Goal: Complete application form: Complete application form

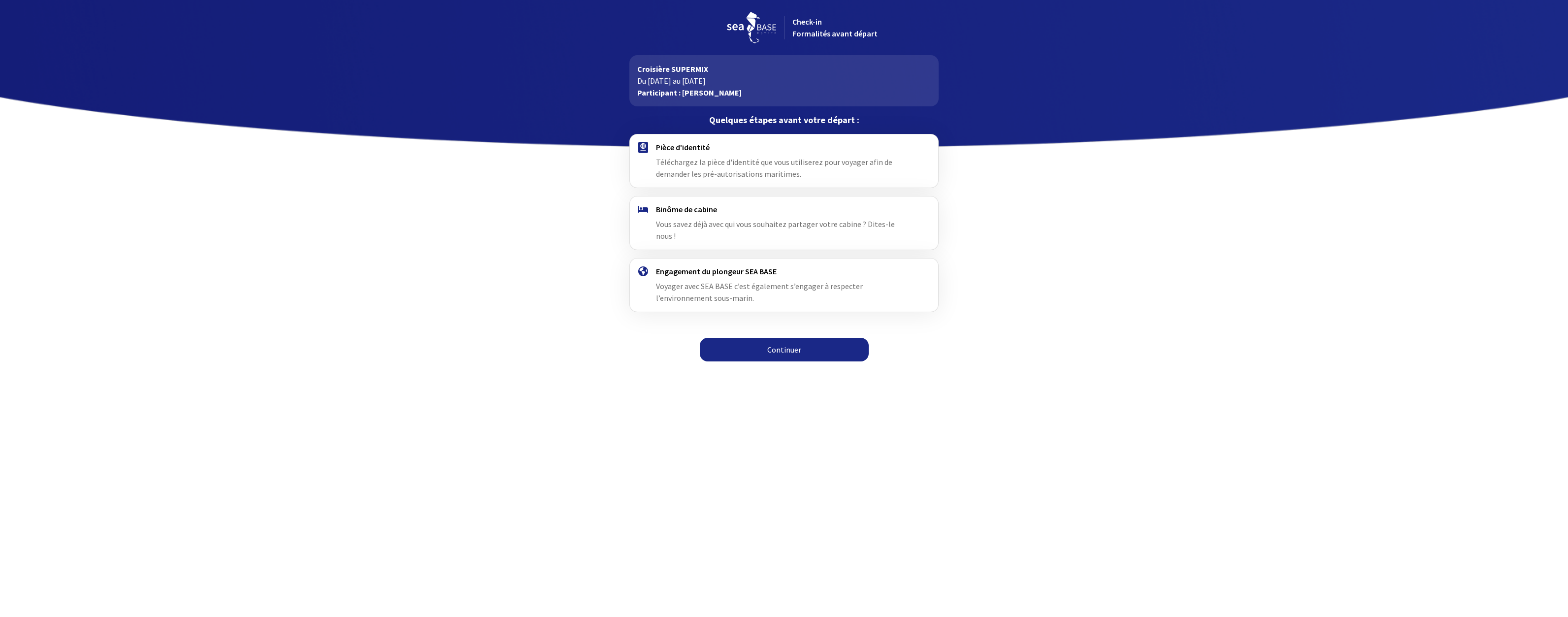
click at [771, 338] on link "Continuer" at bounding box center [785, 349] width 169 height 24
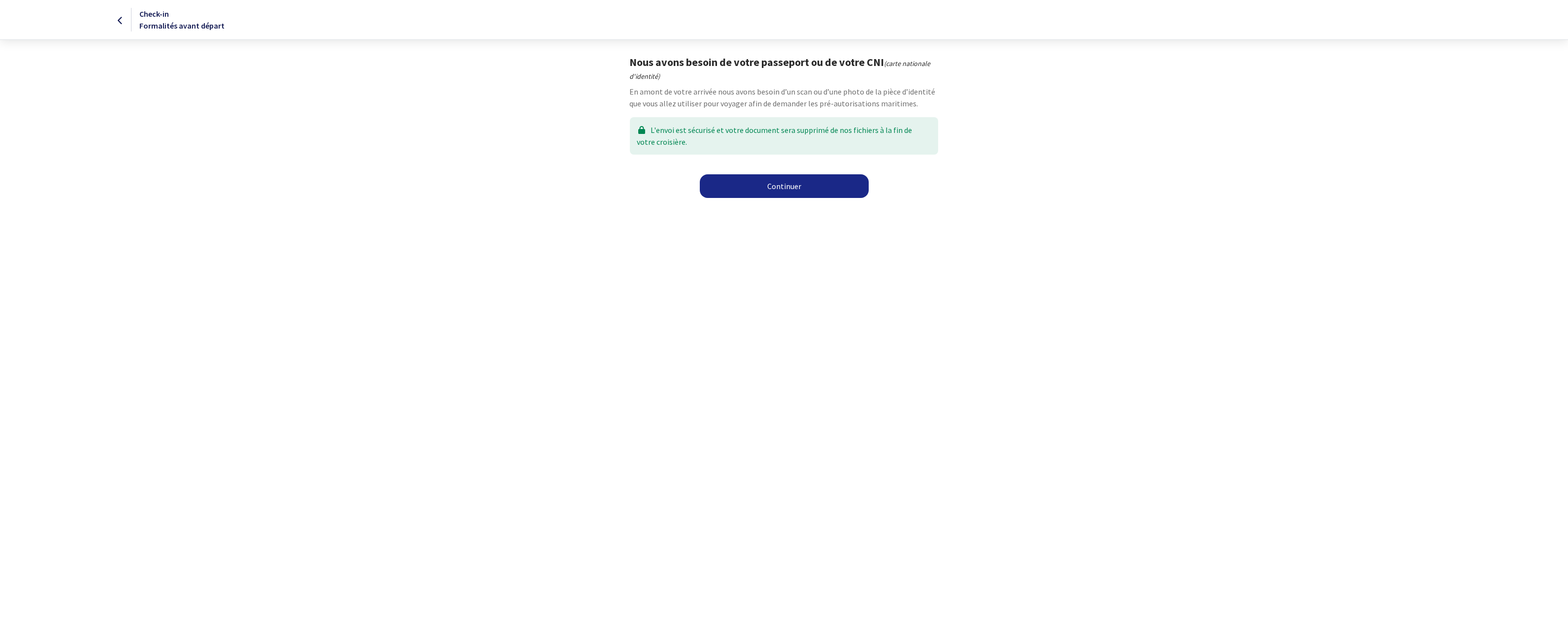
click at [786, 187] on link "Continuer" at bounding box center [785, 186] width 169 height 24
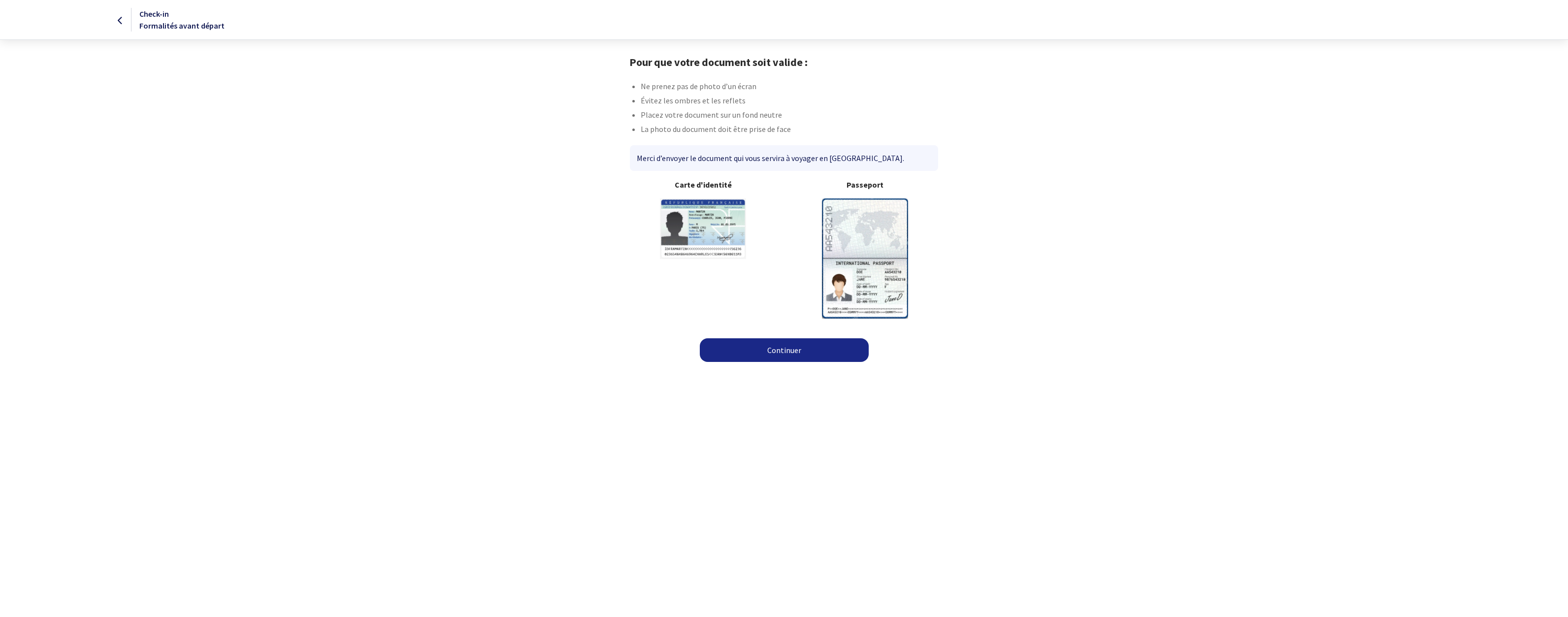
click at [860, 243] on img at bounding box center [865, 258] width 86 height 120
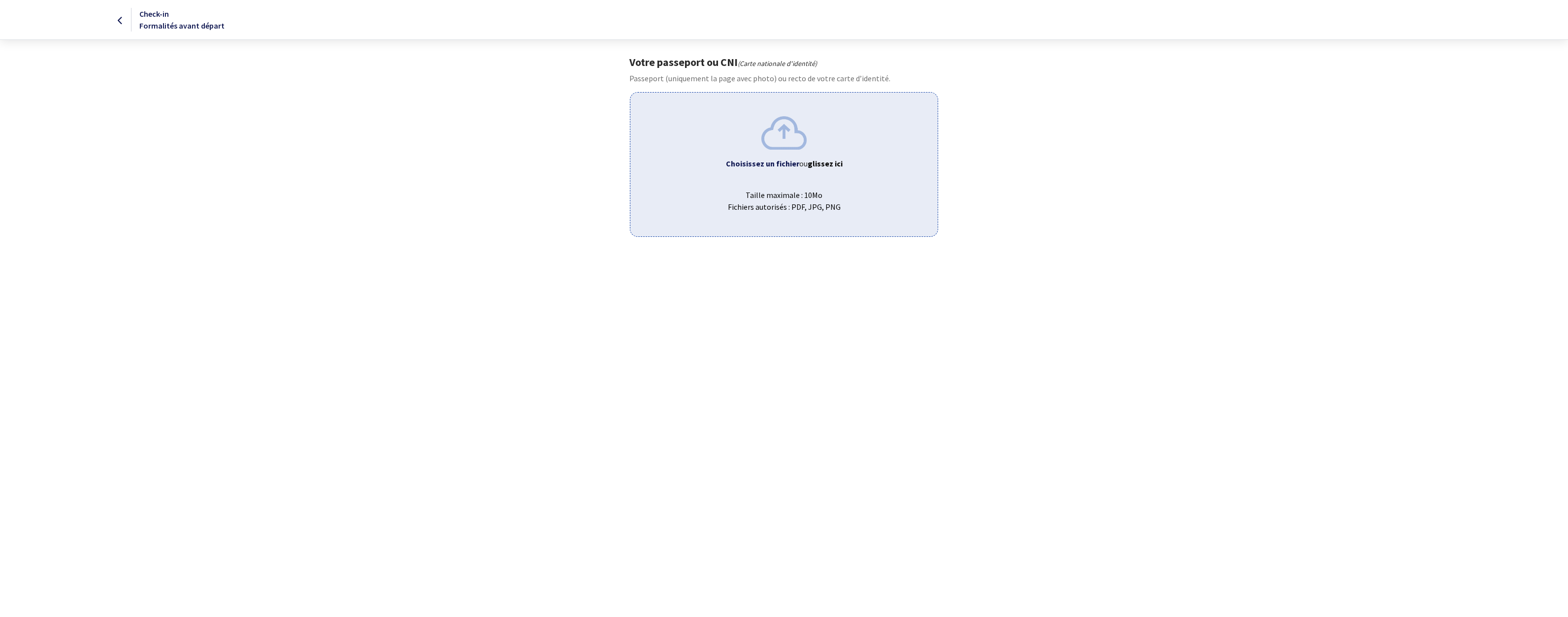
click at [807, 164] on span "ou glissez ici" at bounding box center [821, 164] width 43 height 10
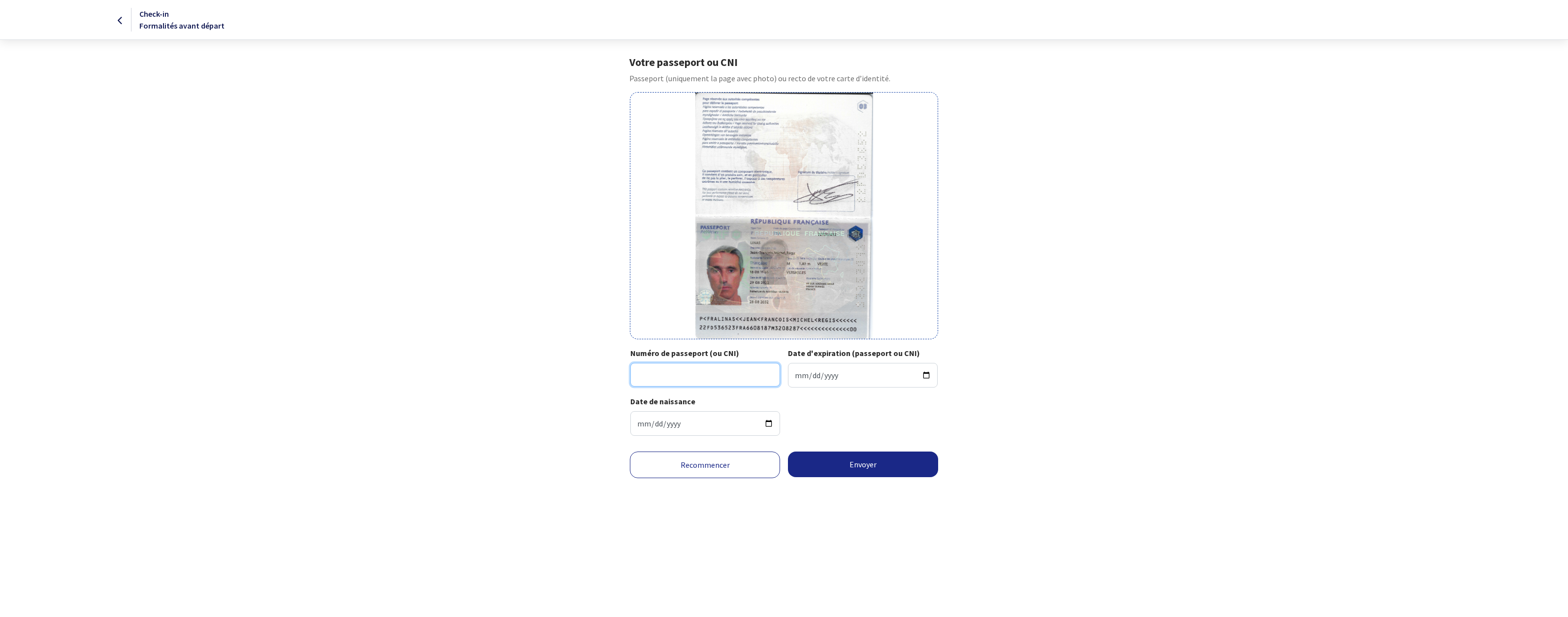
click at [687, 374] on input "Numéro de passeport (ou CNI)" at bounding box center [705, 374] width 150 height 24
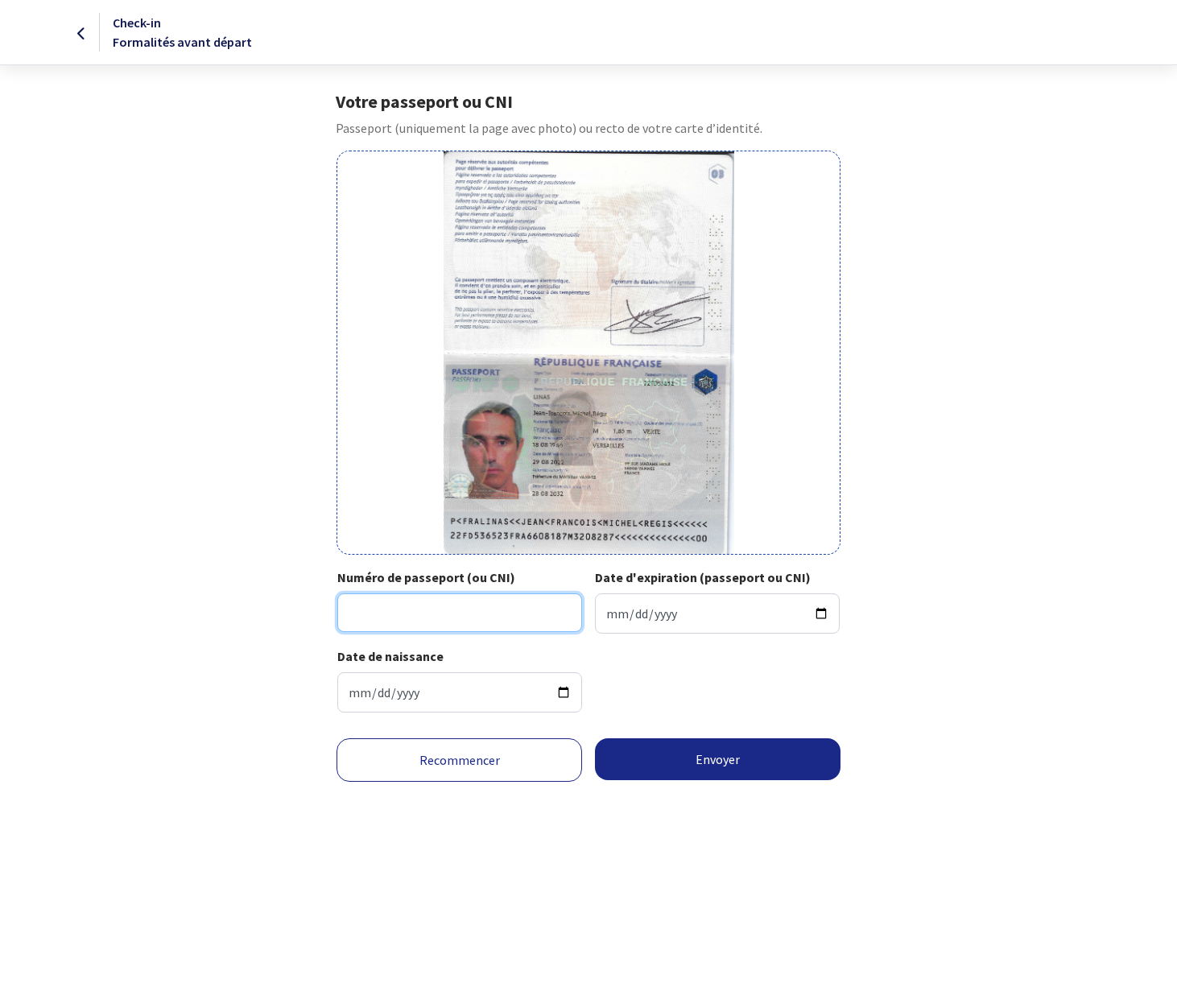
click at [437, 611] on input "Numéro de passeport (ou CNI)" at bounding box center [460, 612] width 245 height 39
type input "22FD53652"
click at [637, 611] on input "Date d'expiration (passeport ou CNI)" at bounding box center [717, 613] width 245 height 40
click at [609, 613] on input "Date d'expiration (passeport ou CNI)" at bounding box center [717, 613] width 245 height 40
type input "2032-08-28"
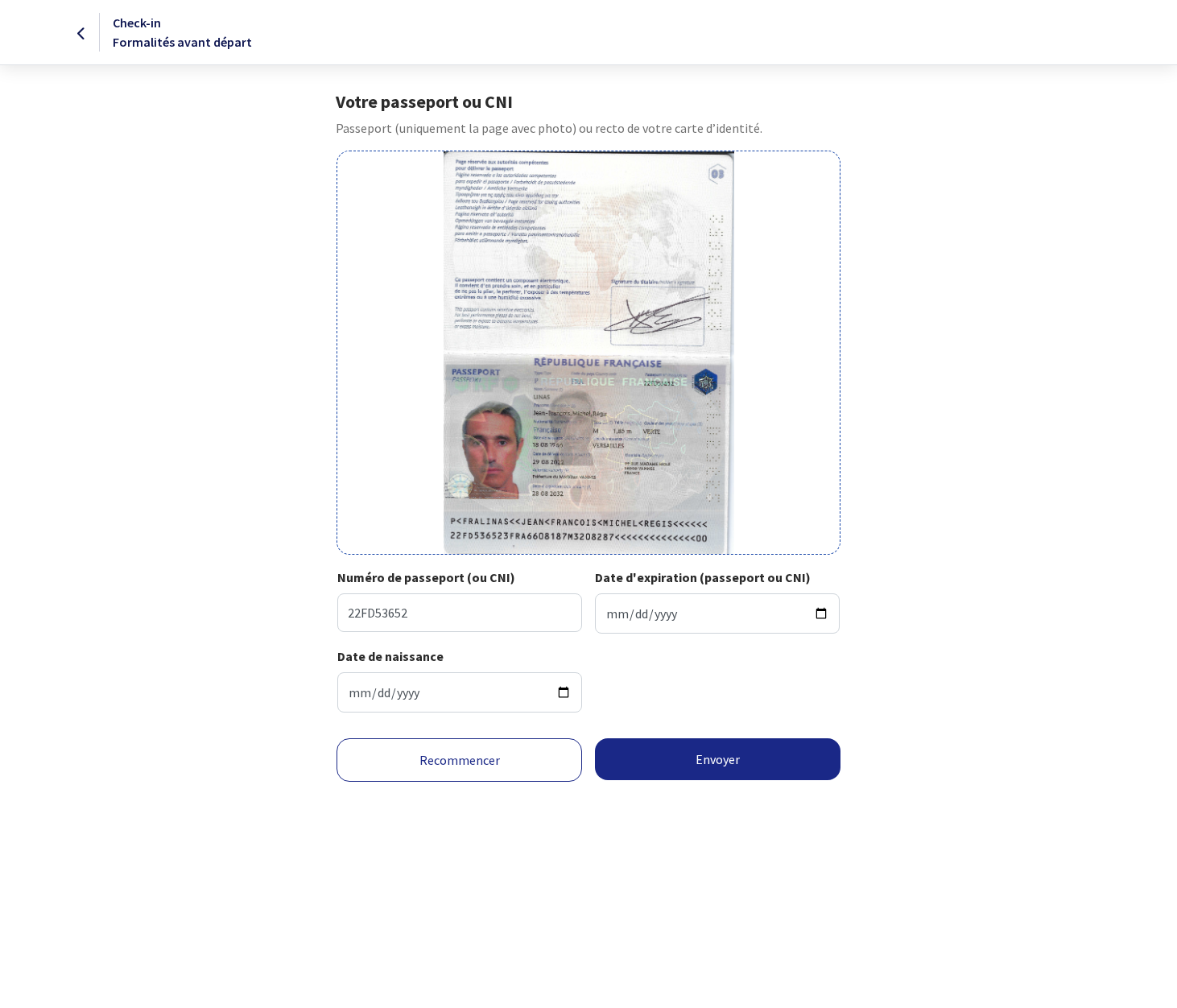
click at [669, 641] on div "Numéro de passeport (ou CNI) 22FD53652 Date d'expiration (passeport ou CNI) 203…" at bounding box center [588, 606] width 501 height 79
click at [722, 760] on button "Envoyer" at bounding box center [717, 759] width 246 height 42
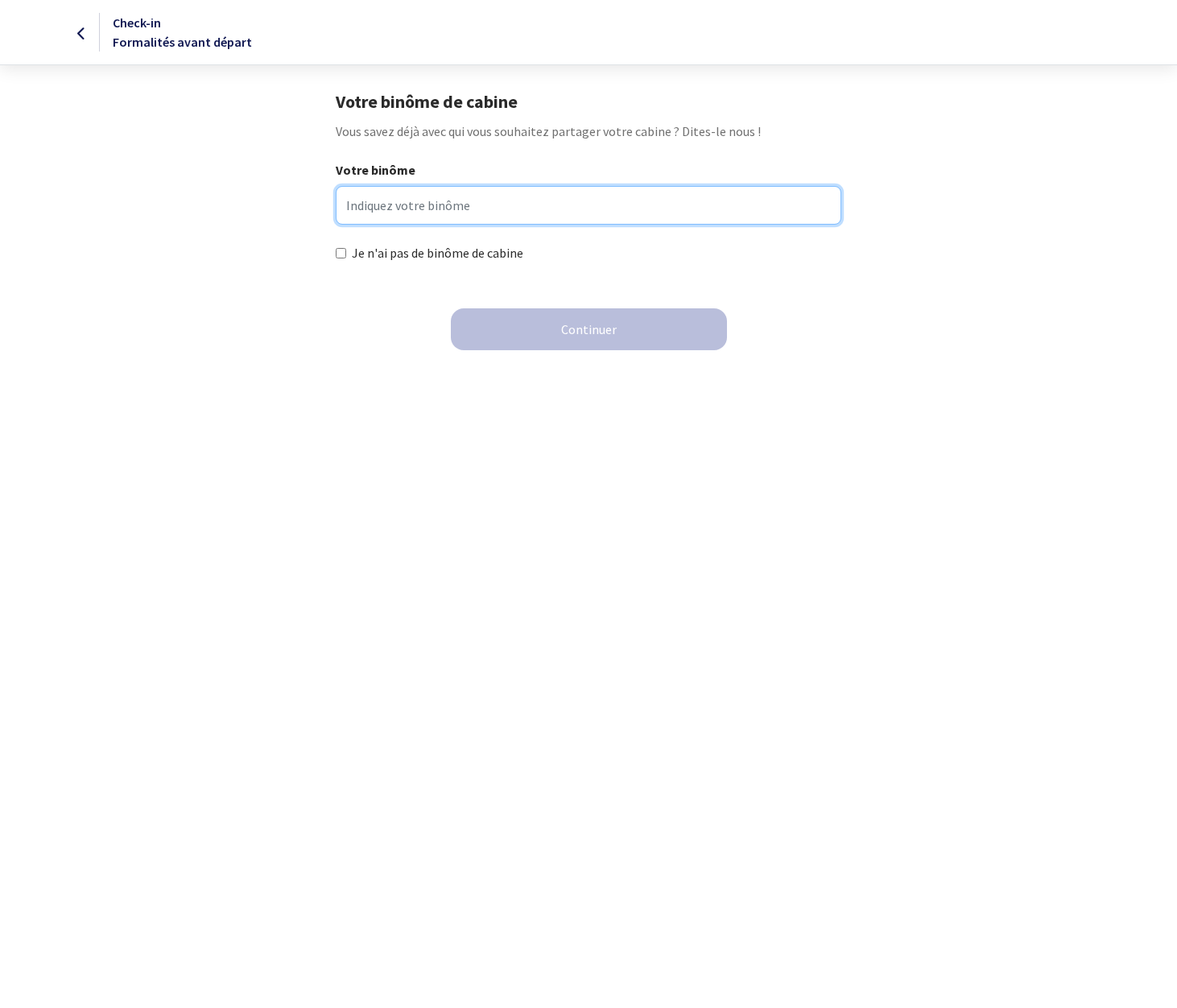
click at [392, 201] on input "Votre binôme" at bounding box center [587, 205] width 504 height 39
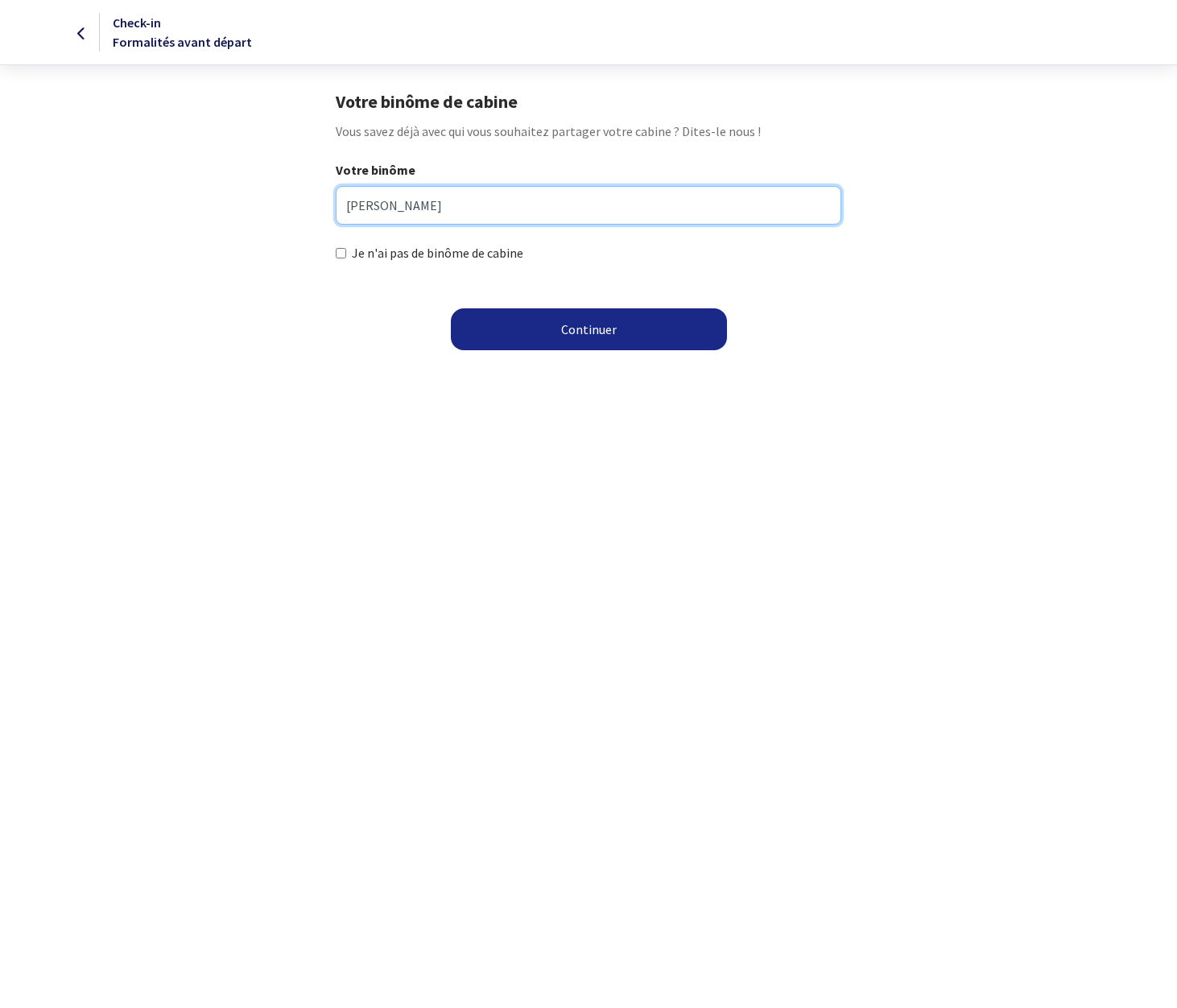
type input "Francis RICHET"
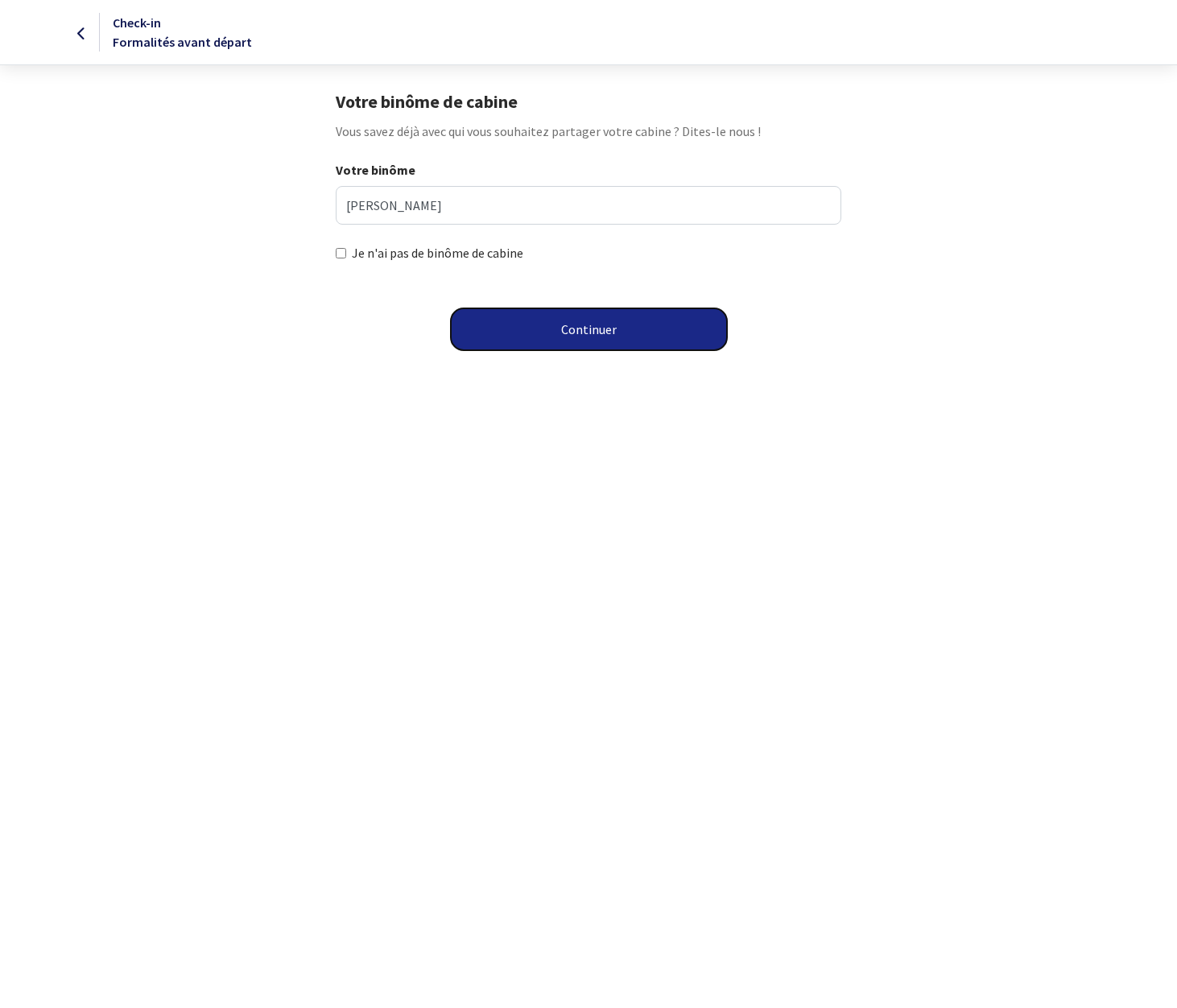
click at [579, 334] on button "Continuer" at bounding box center [589, 329] width 277 height 42
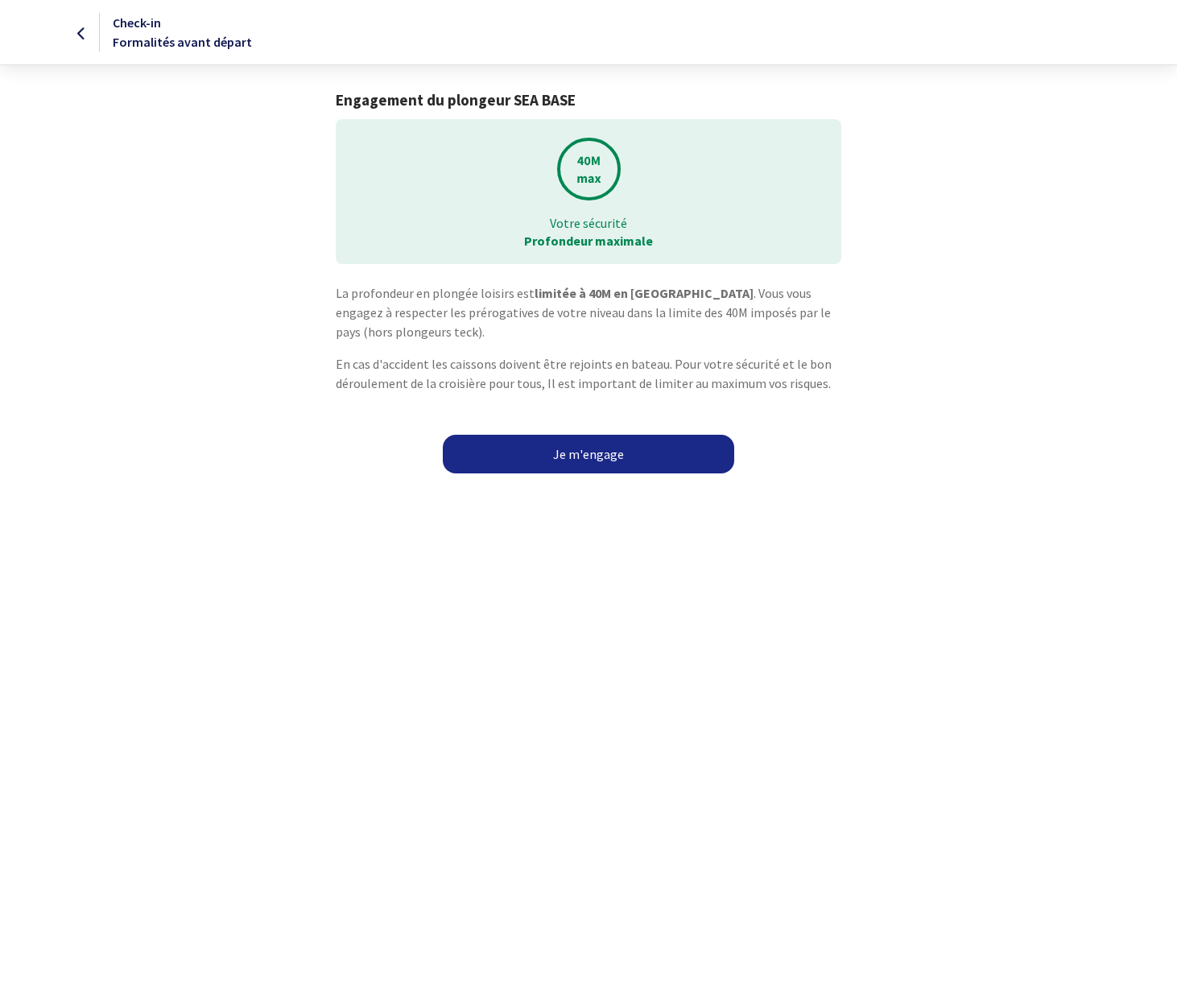
click at [585, 455] on link "Je m'engage" at bounding box center [588, 454] width 292 height 39
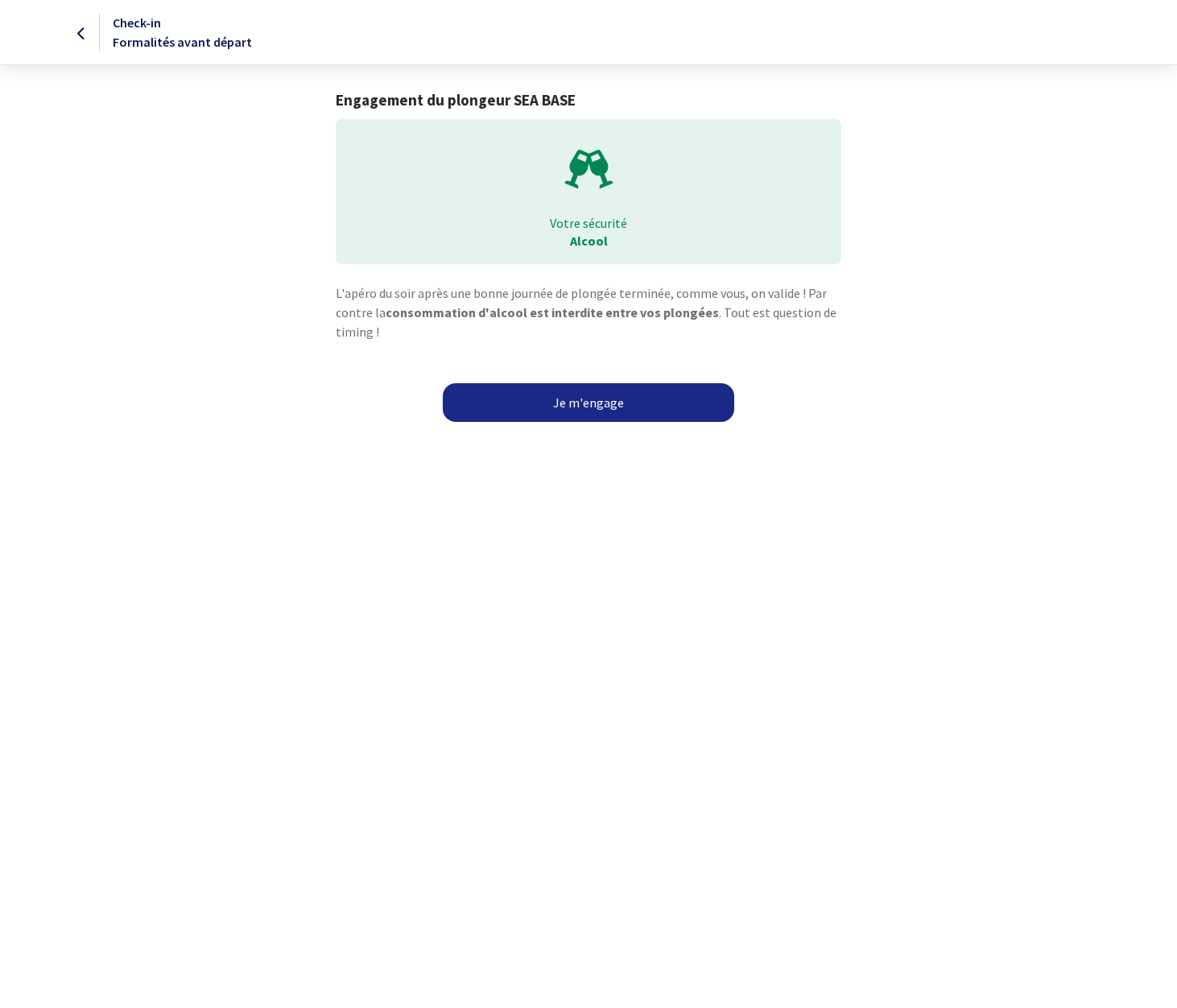
click at [615, 399] on link "Je m'engage" at bounding box center [588, 402] width 292 height 39
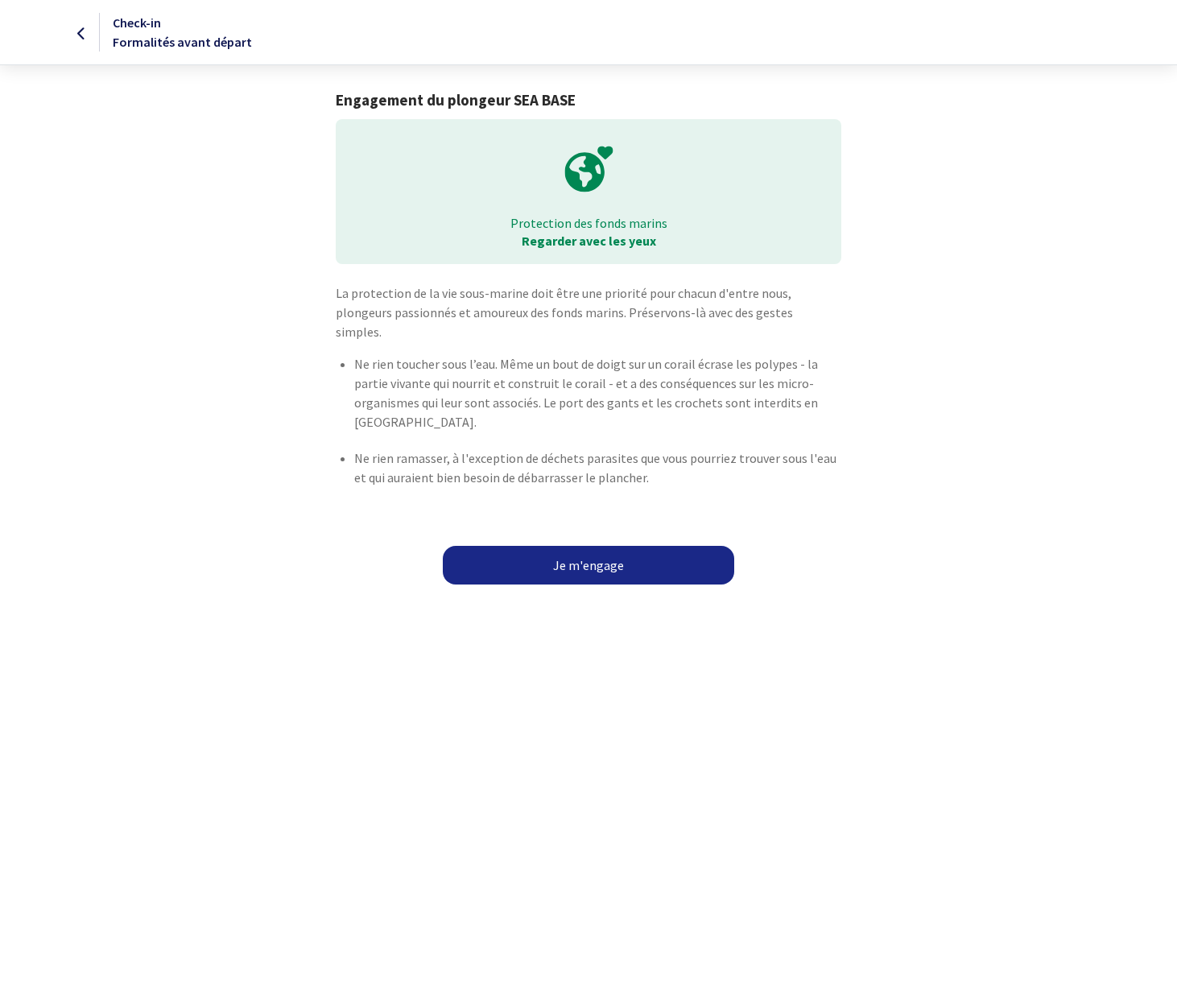
click at [580, 550] on link "Je m'engage" at bounding box center [588, 565] width 292 height 39
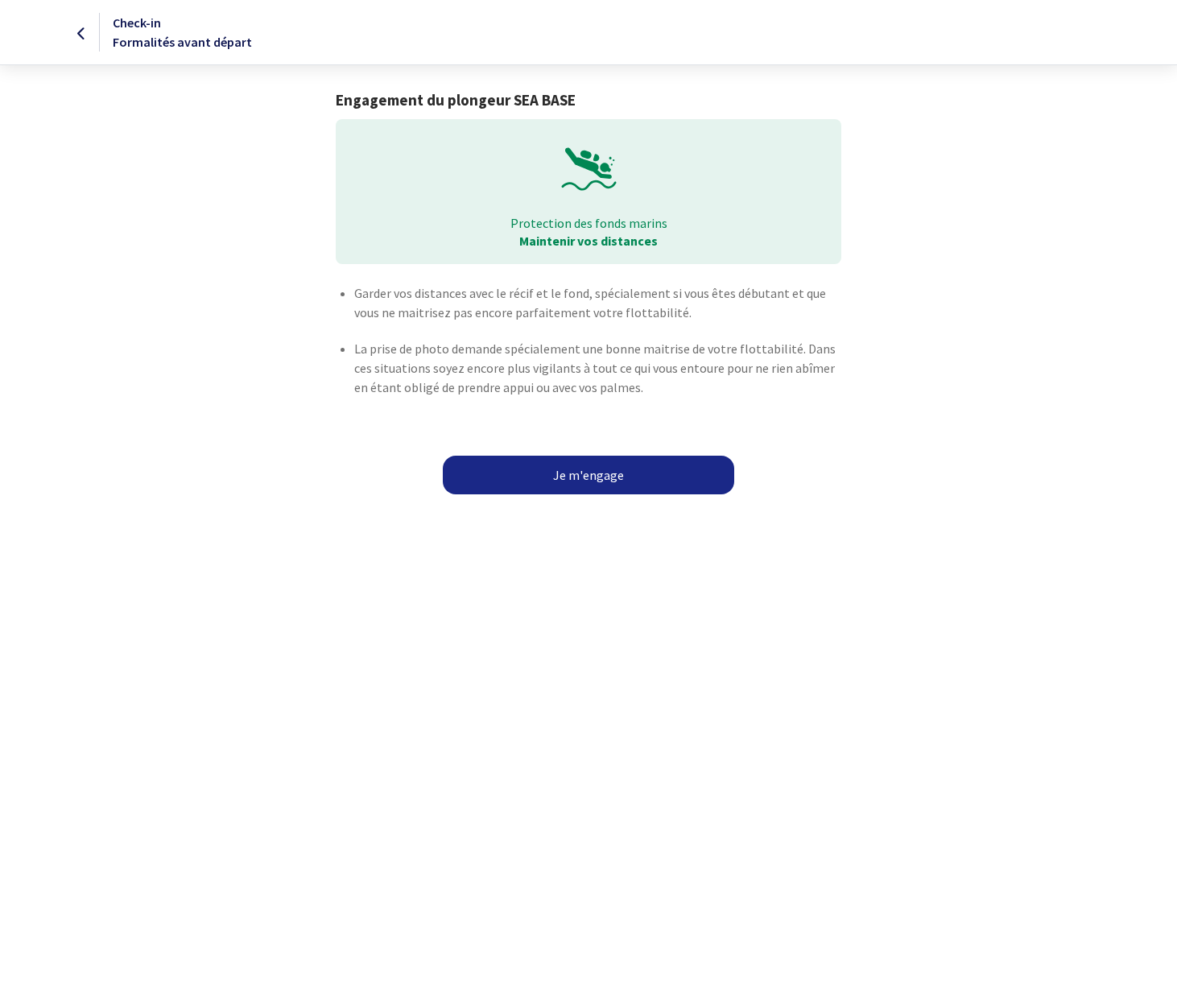
click at [606, 473] on link "Je m'engage" at bounding box center [588, 475] width 292 height 39
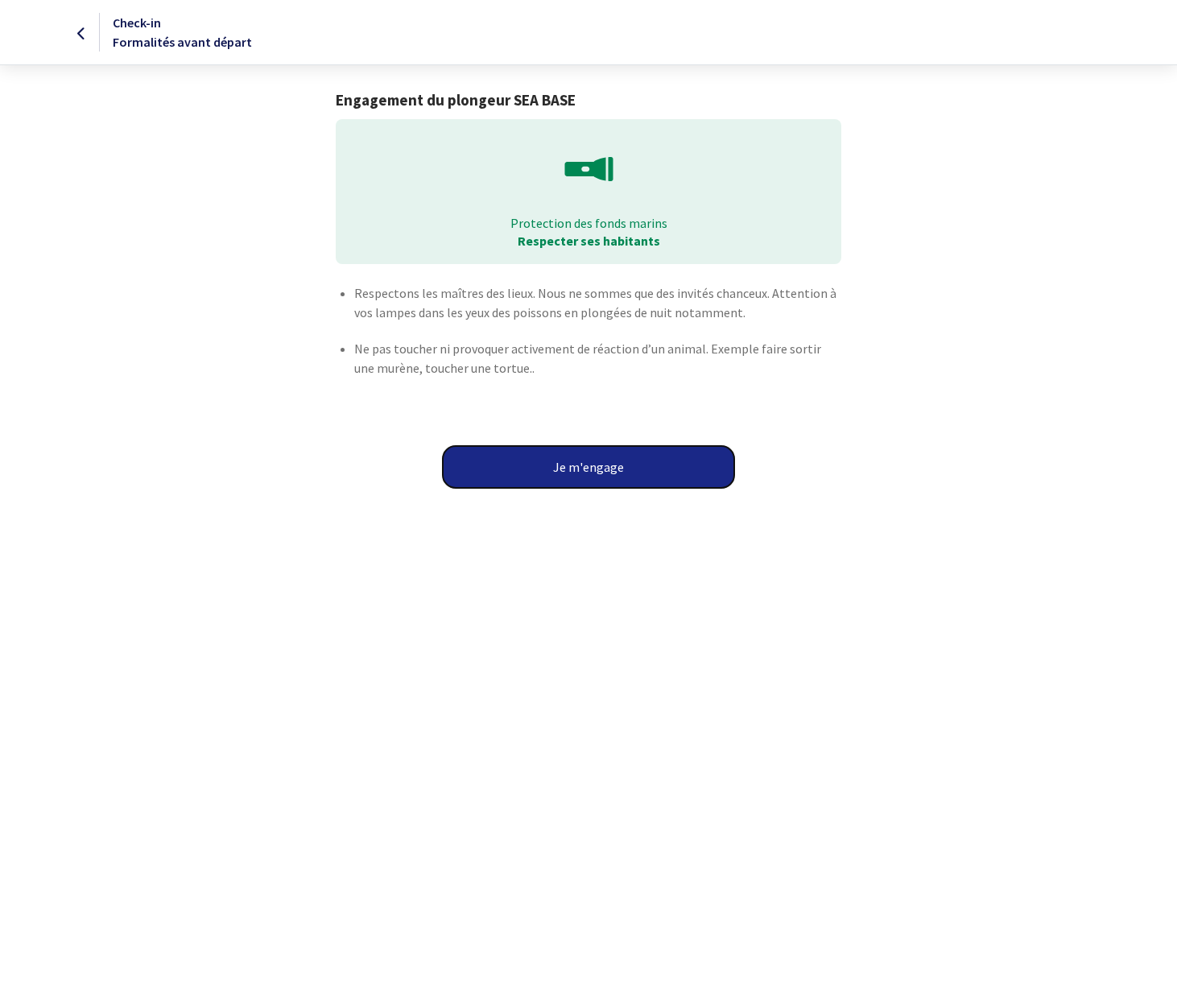
click at [583, 459] on button "Je m'engage" at bounding box center [588, 467] width 292 height 42
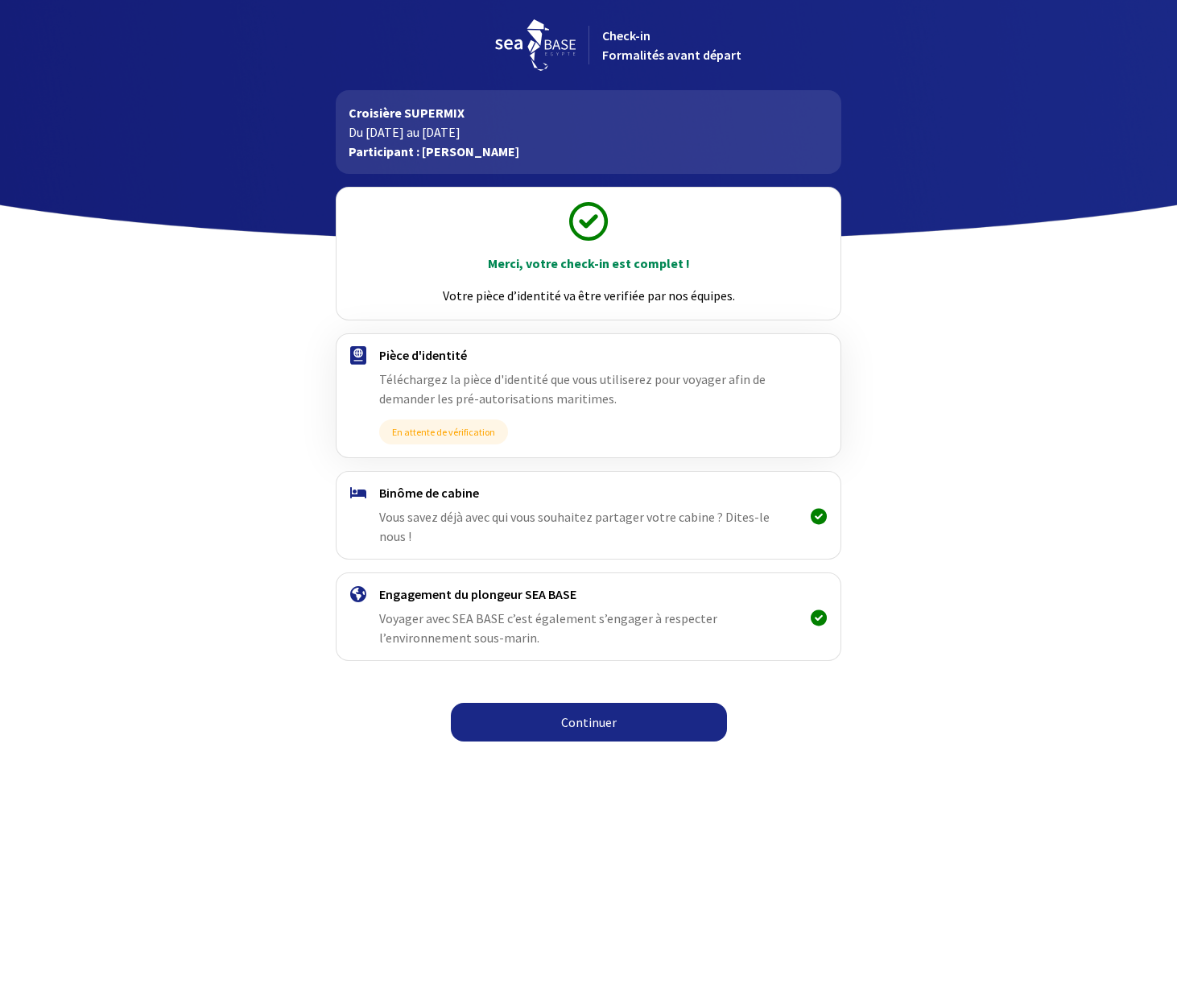
click at [581, 704] on link "Continuer" at bounding box center [589, 721] width 277 height 39
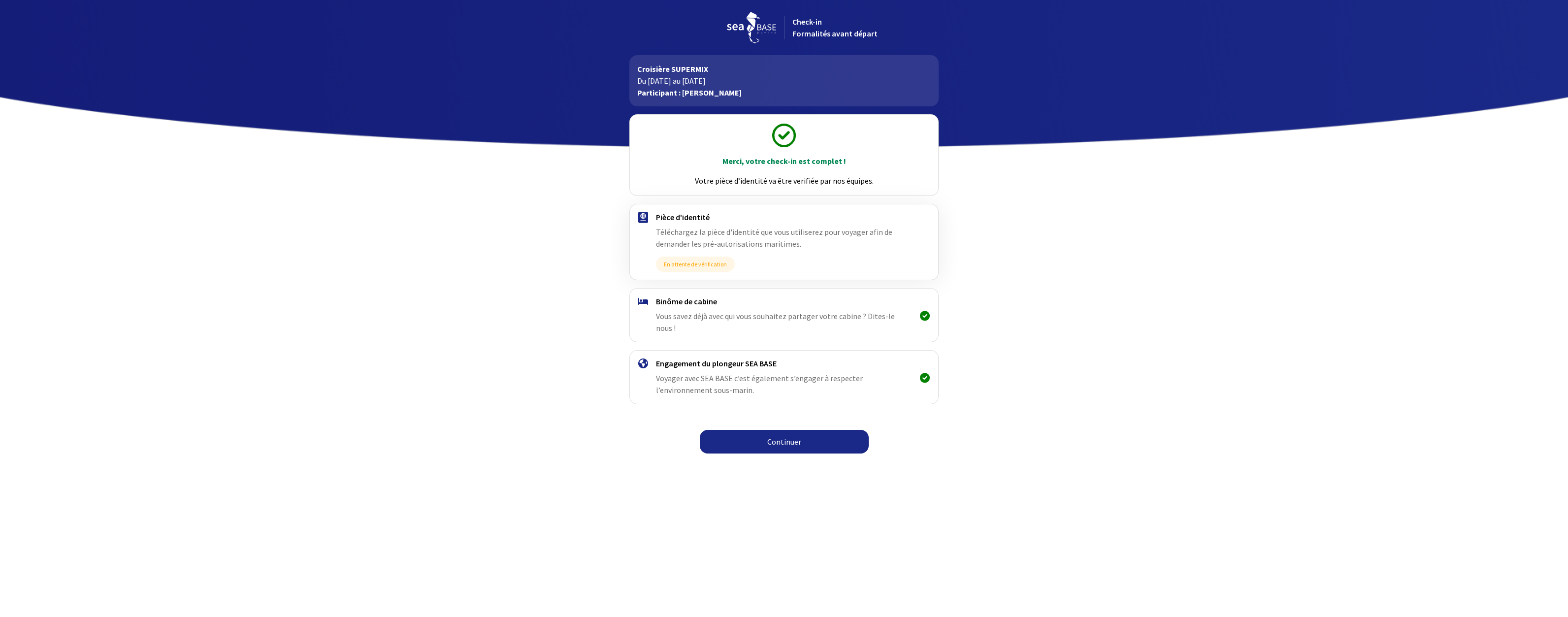
click at [719, 432] on link "Continuer" at bounding box center [785, 441] width 169 height 24
click at [776, 432] on link "Continuer" at bounding box center [785, 441] width 169 height 24
